Goal: Navigation & Orientation: Find specific page/section

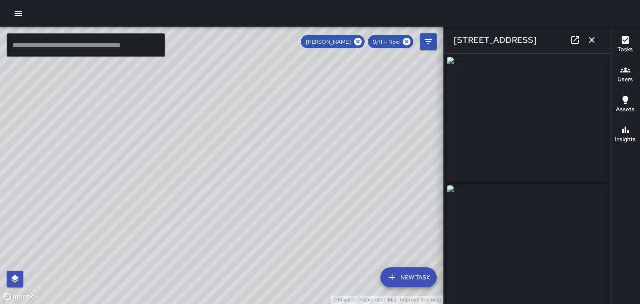
scroll to position [1217, 0]
click at [17, 13] on icon "button" at bounding box center [18, 13] width 7 height 5
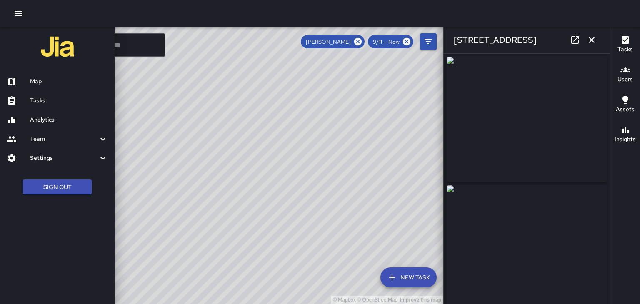
click at [32, 140] on h6 "Team" at bounding box center [64, 138] width 68 height 9
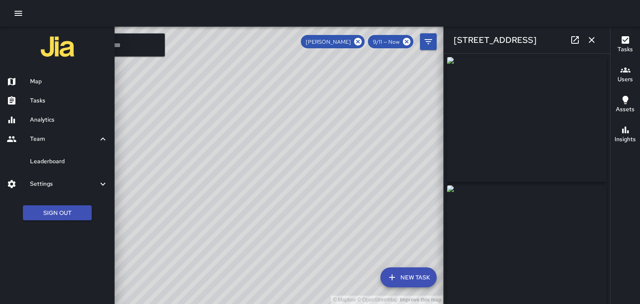
click at [39, 161] on h6 "Leaderboard" at bounding box center [69, 161] width 78 height 9
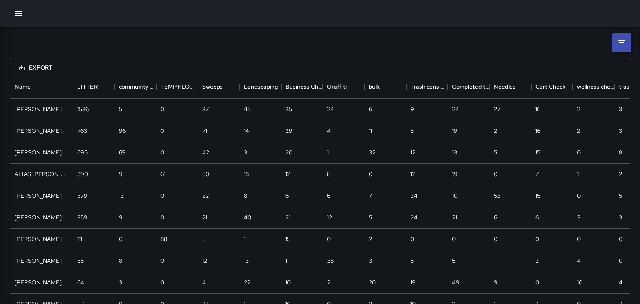
scroll to position [240, 619]
click at [305, 85] on icon "Sort" at bounding box center [304, 86] width 5 height 5
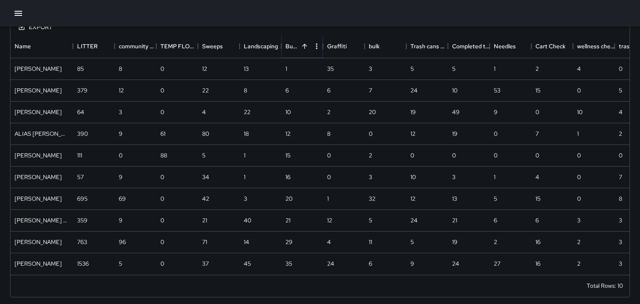
scroll to position [43, 0]
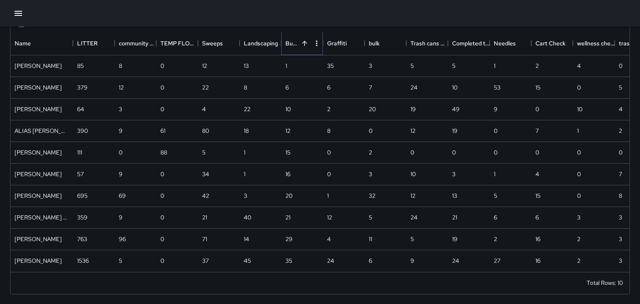
click at [300, 49] on div "Business Check" at bounding box center [305, 43] width 12 height 12
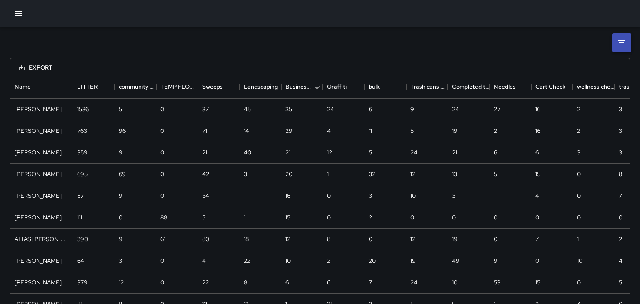
click at [17, 20] on button "button" at bounding box center [18, 13] width 17 height 17
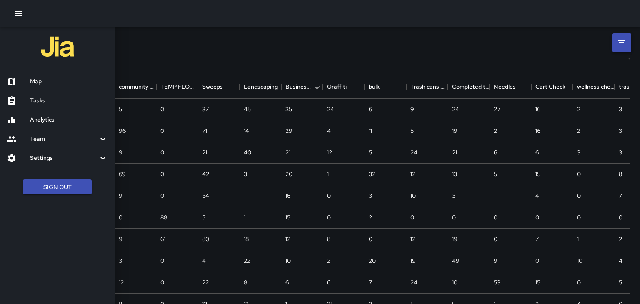
click at [33, 82] on h6 "Map" at bounding box center [69, 81] width 78 height 9
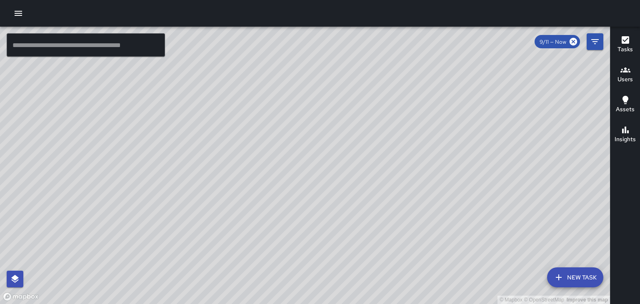
click at [0, 92] on div "© Mapbox © OpenStreetMap Improve this map" at bounding box center [305, 165] width 610 height 277
